Goal: Information Seeking & Learning: Learn about a topic

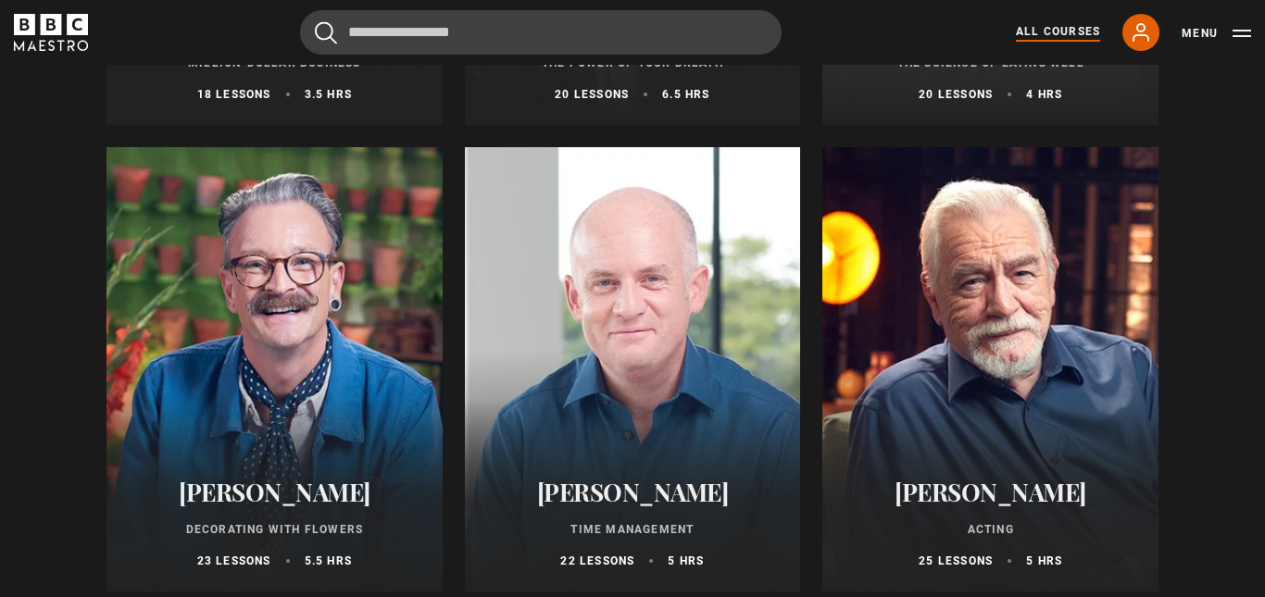
scroll to position [2445, 0]
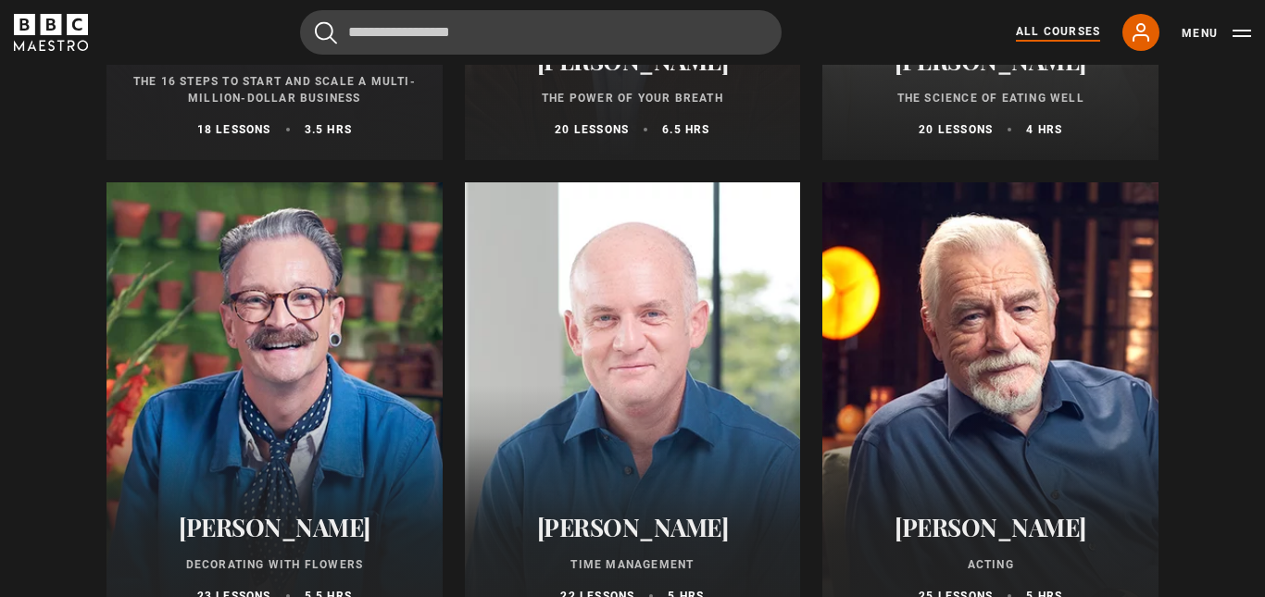
click at [695, 513] on h2 "[PERSON_NAME]" at bounding box center [633, 527] width 292 height 29
click at [705, 561] on p "Time Management" at bounding box center [633, 565] width 292 height 17
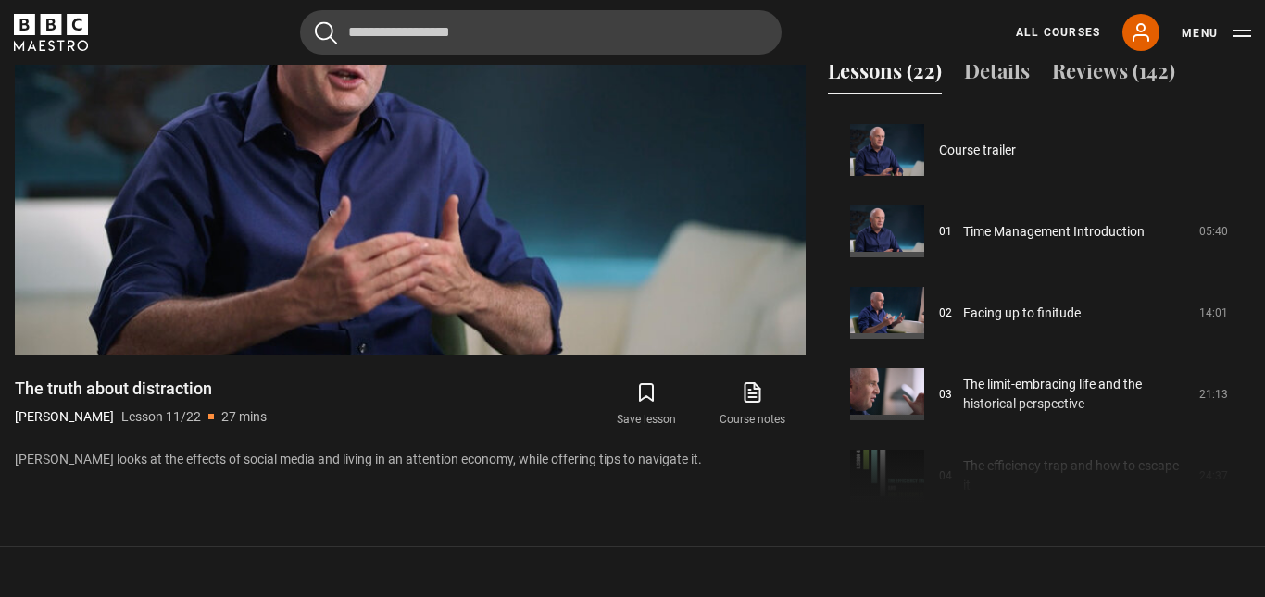
click at [419, 355] on video-js "Video Player is loading. Play Lesson The truth about distraction 10s Skip Back …" at bounding box center [410, 132] width 791 height 445
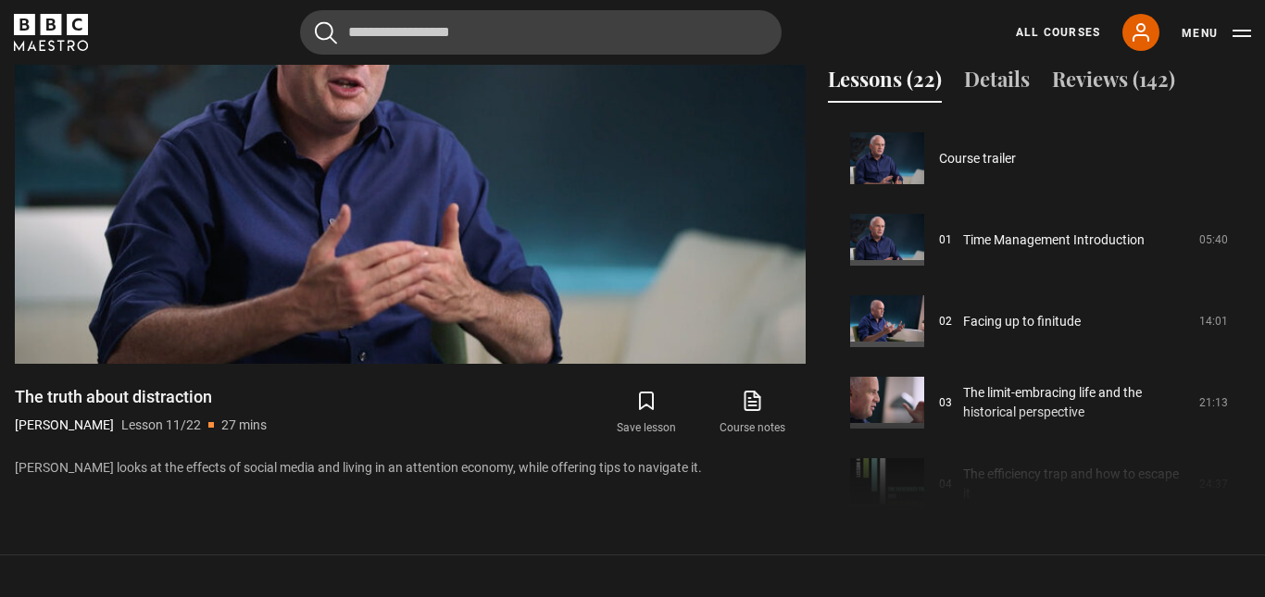
scroll to position [901, 0]
click at [666, 362] on video-js "Video Player is loading. Play Lesson The truth about distraction 10s Skip Back …" at bounding box center [410, 140] width 791 height 445
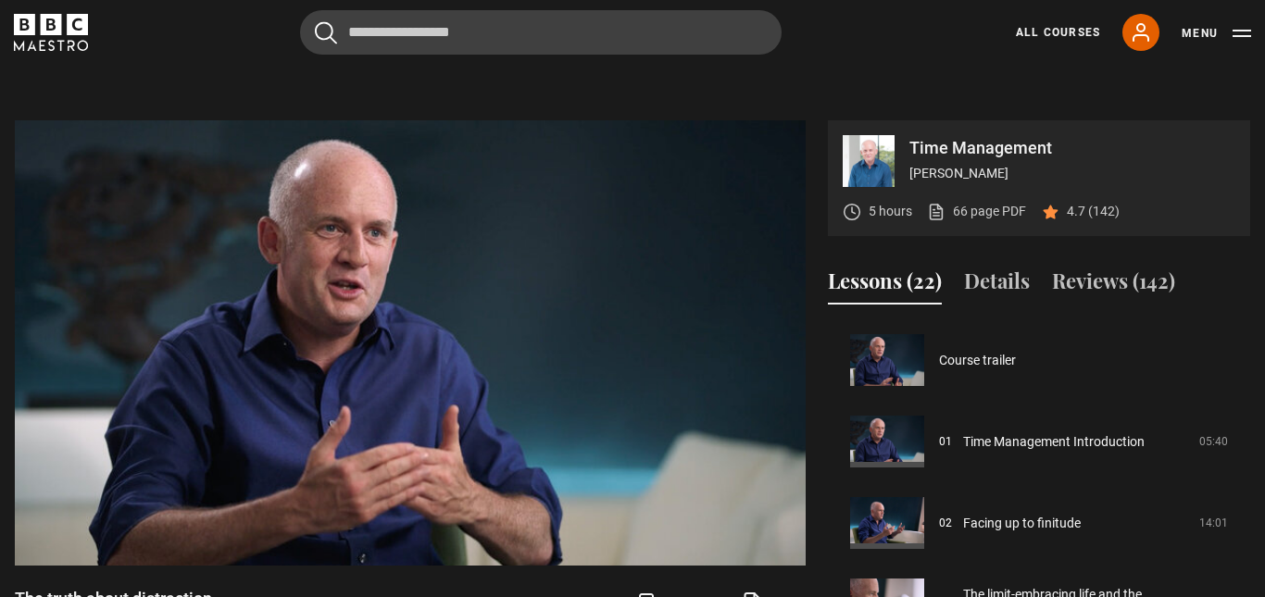
scroll to position [710, 0]
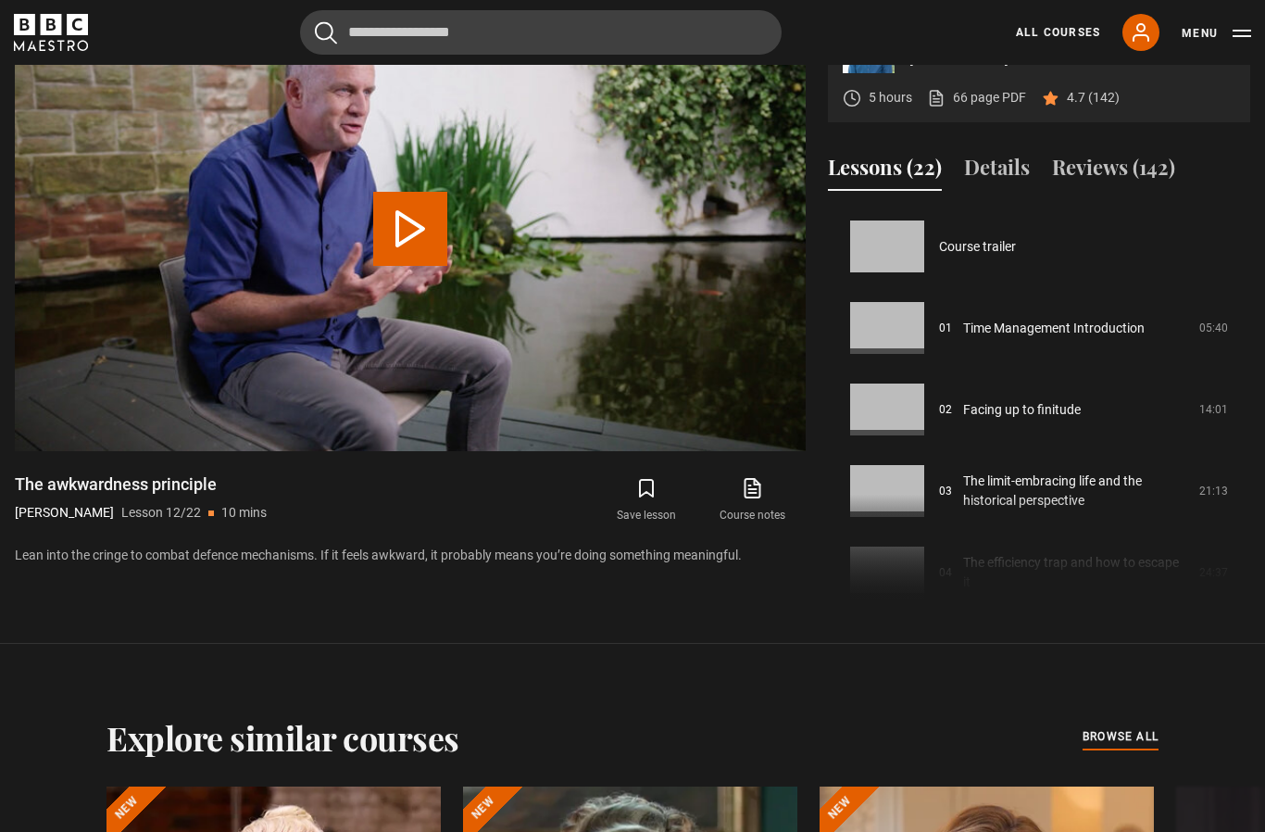
scroll to position [896, 0]
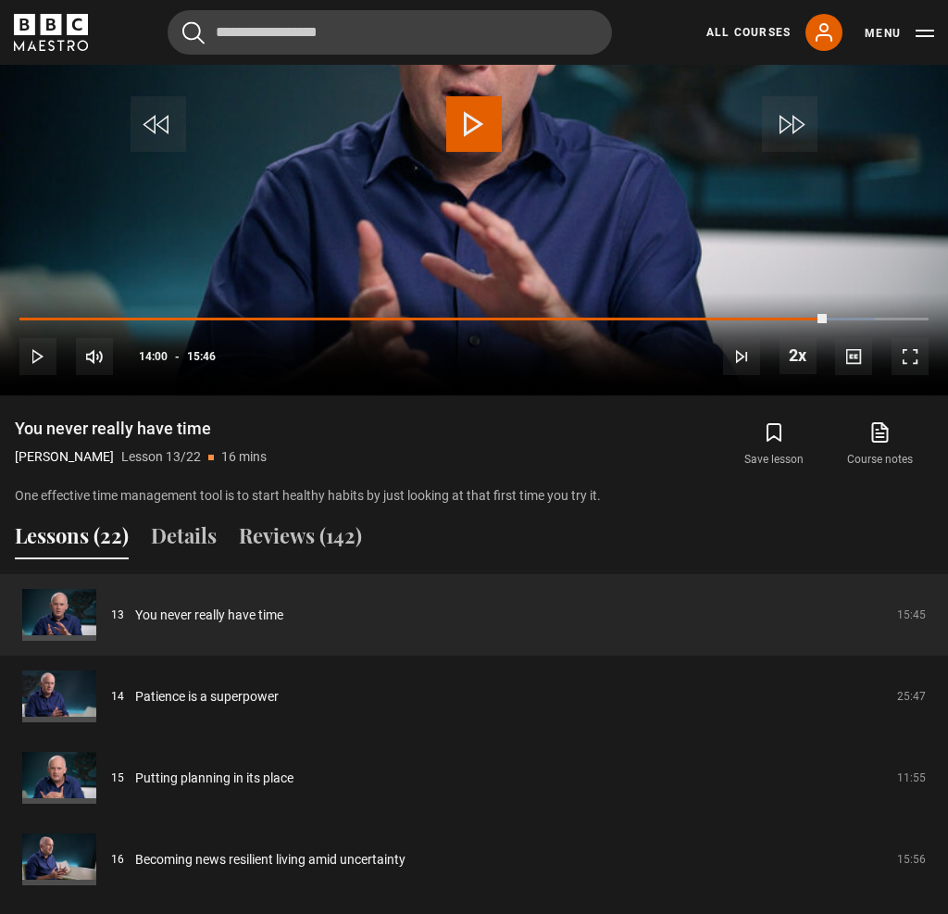
click at [445, 377] on video-js "Video Player is loading. Play Lesson You never really have time 10s Skip Back 1…" at bounding box center [474, 128] width 948 height 533
click at [444, 166] on button "Play" at bounding box center [474, 123] width 65 height 83
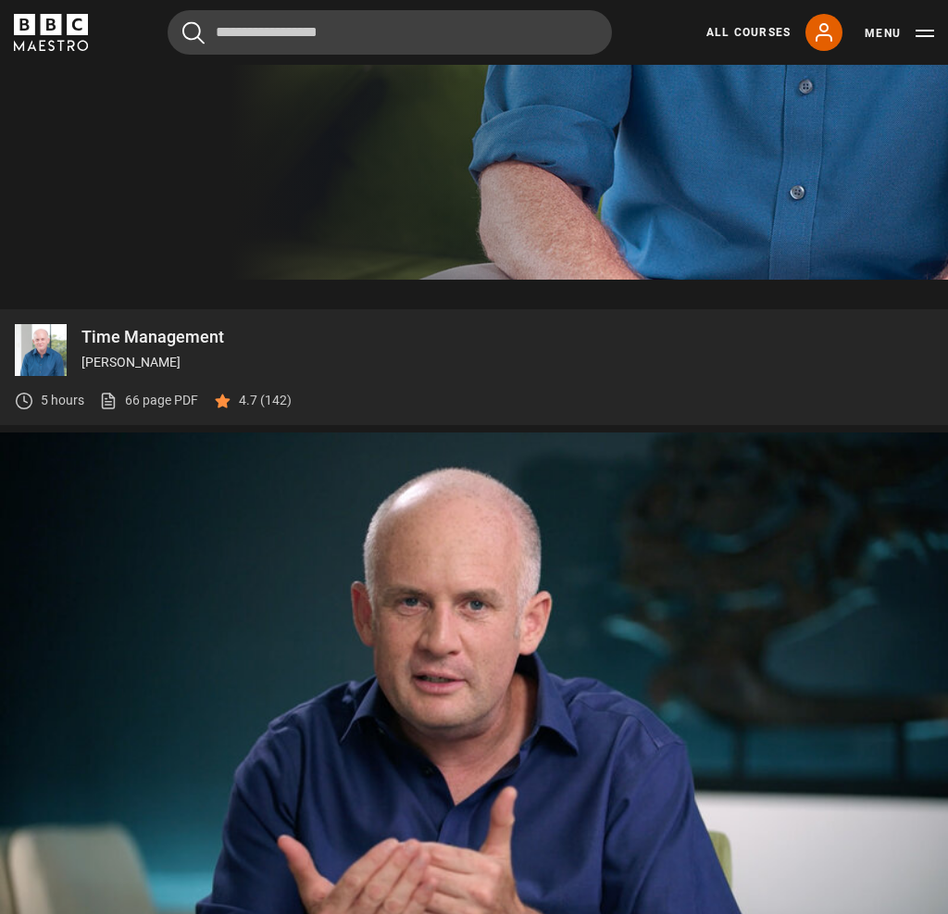
scroll to position [695, 0]
